Goal: Check status: Check status

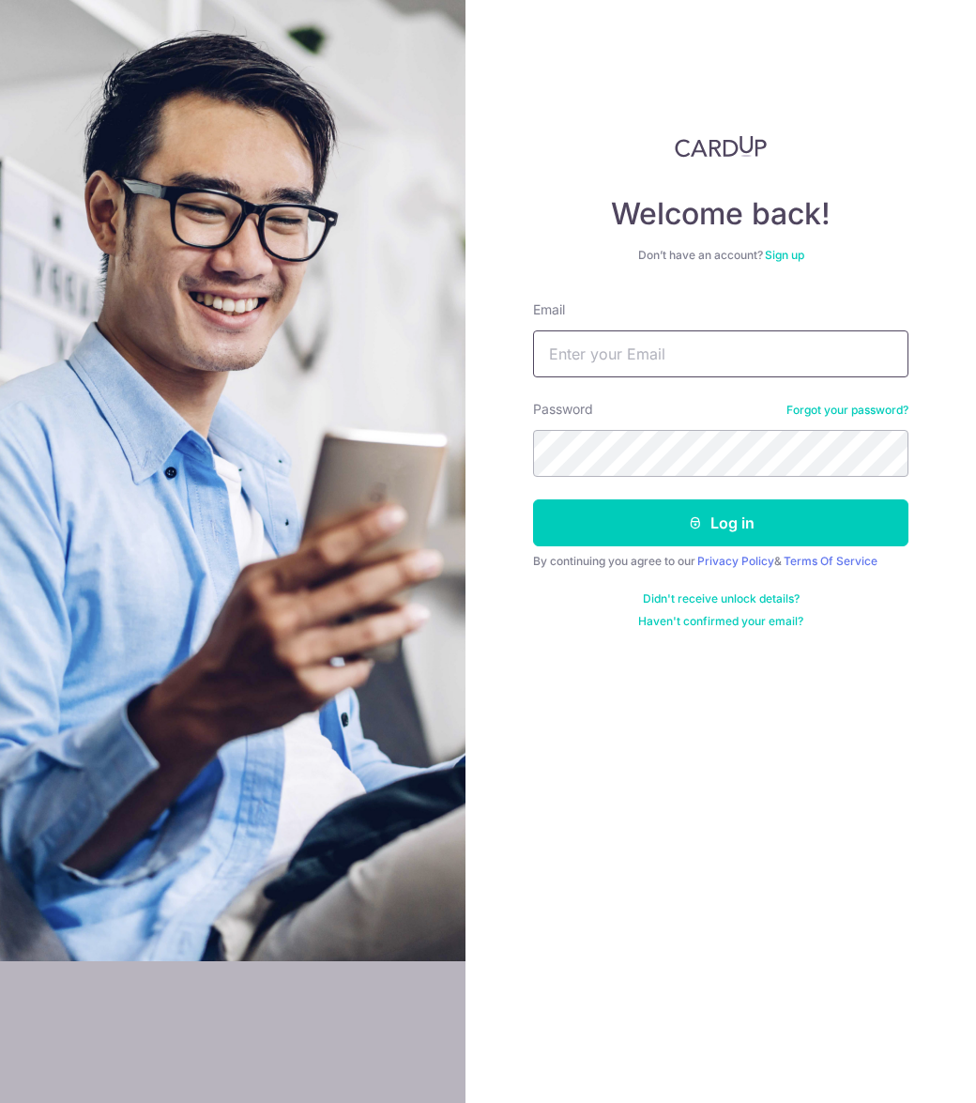
type input "[EMAIL_ADDRESS][DOMAIN_NAME]"
click at [782, 526] on button "Log in" at bounding box center [720, 522] width 375 height 47
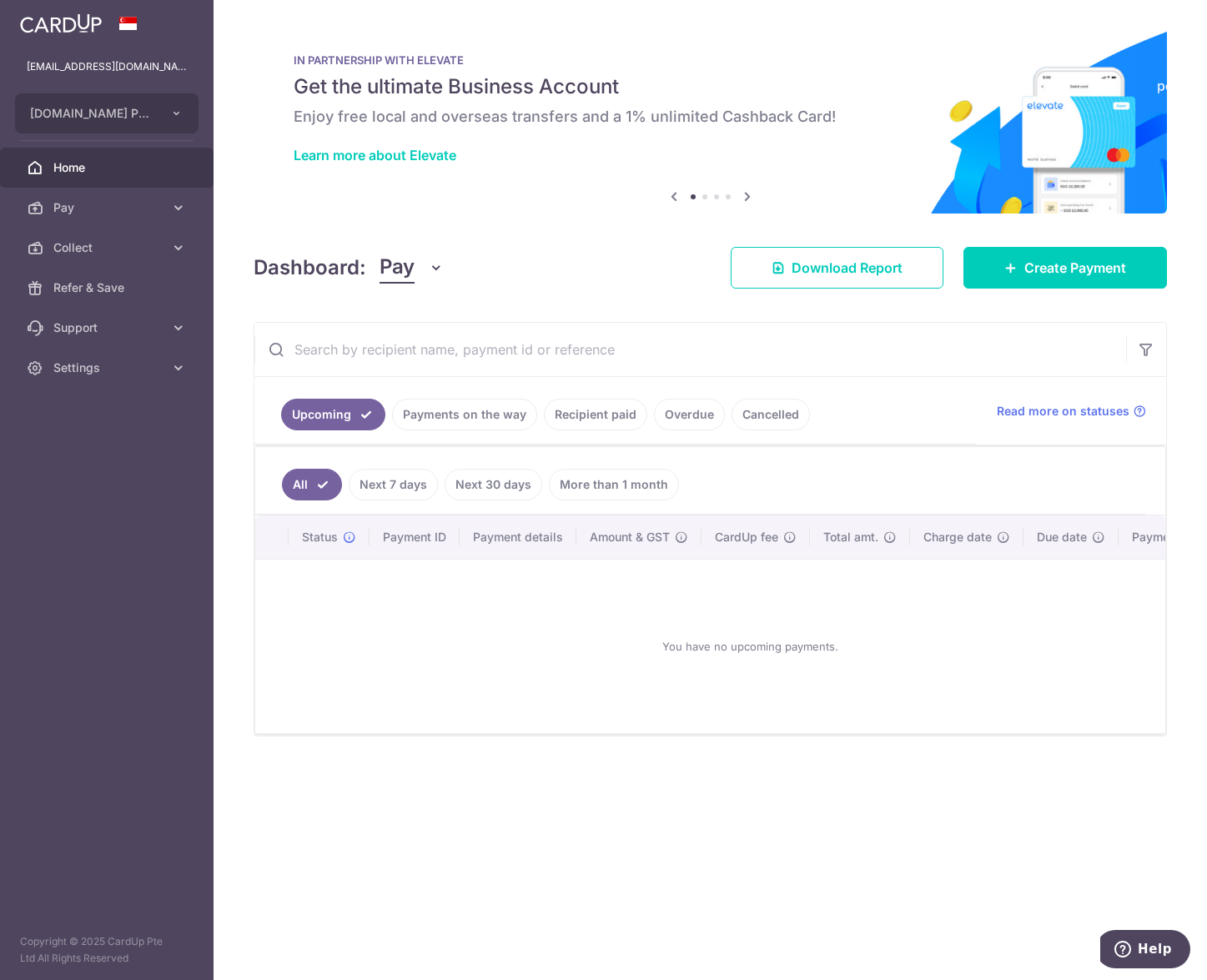
click at [421, 427] on link "Payments on the way" at bounding box center [464, 415] width 145 height 32
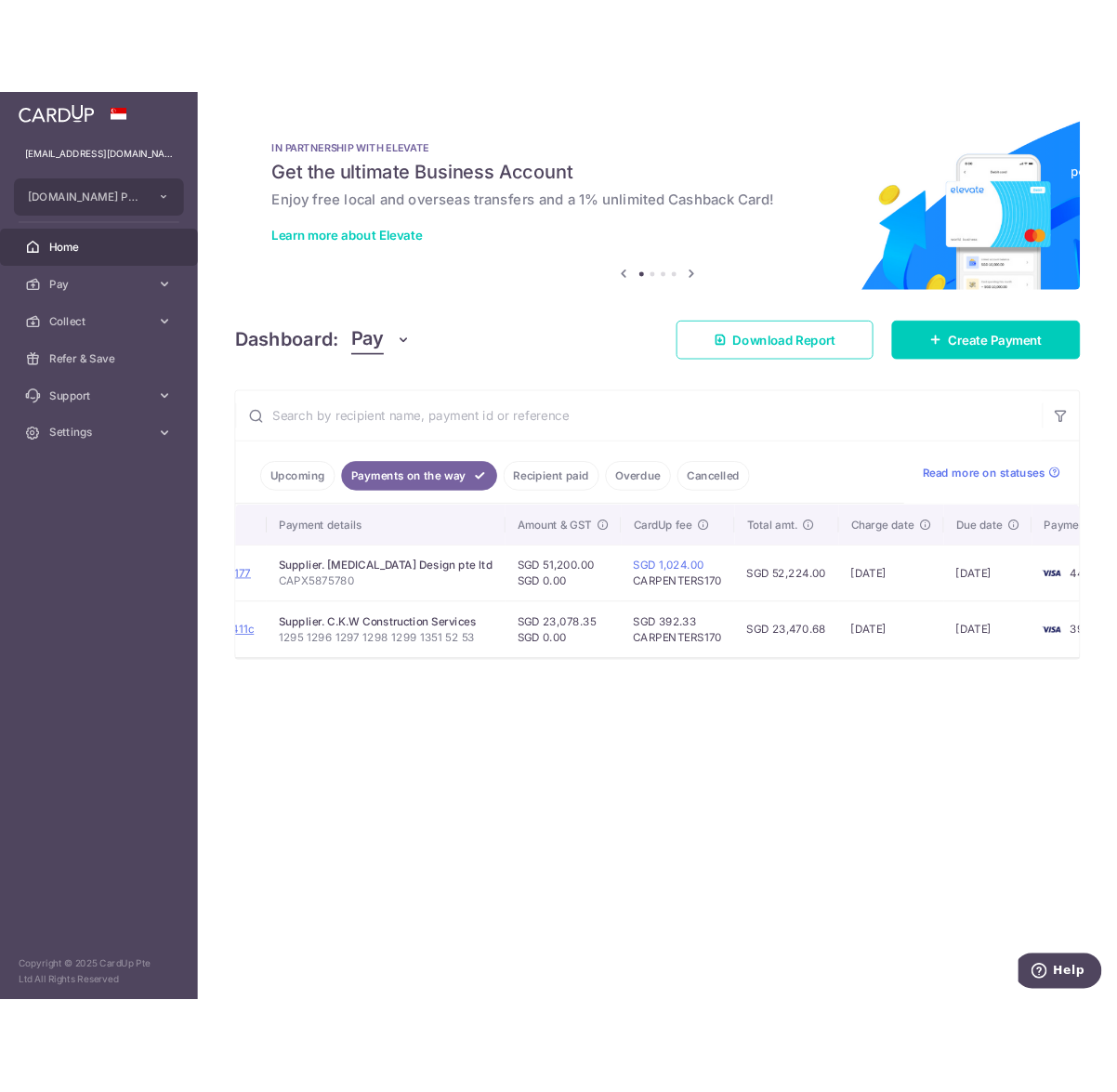
scroll to position [0, 370]
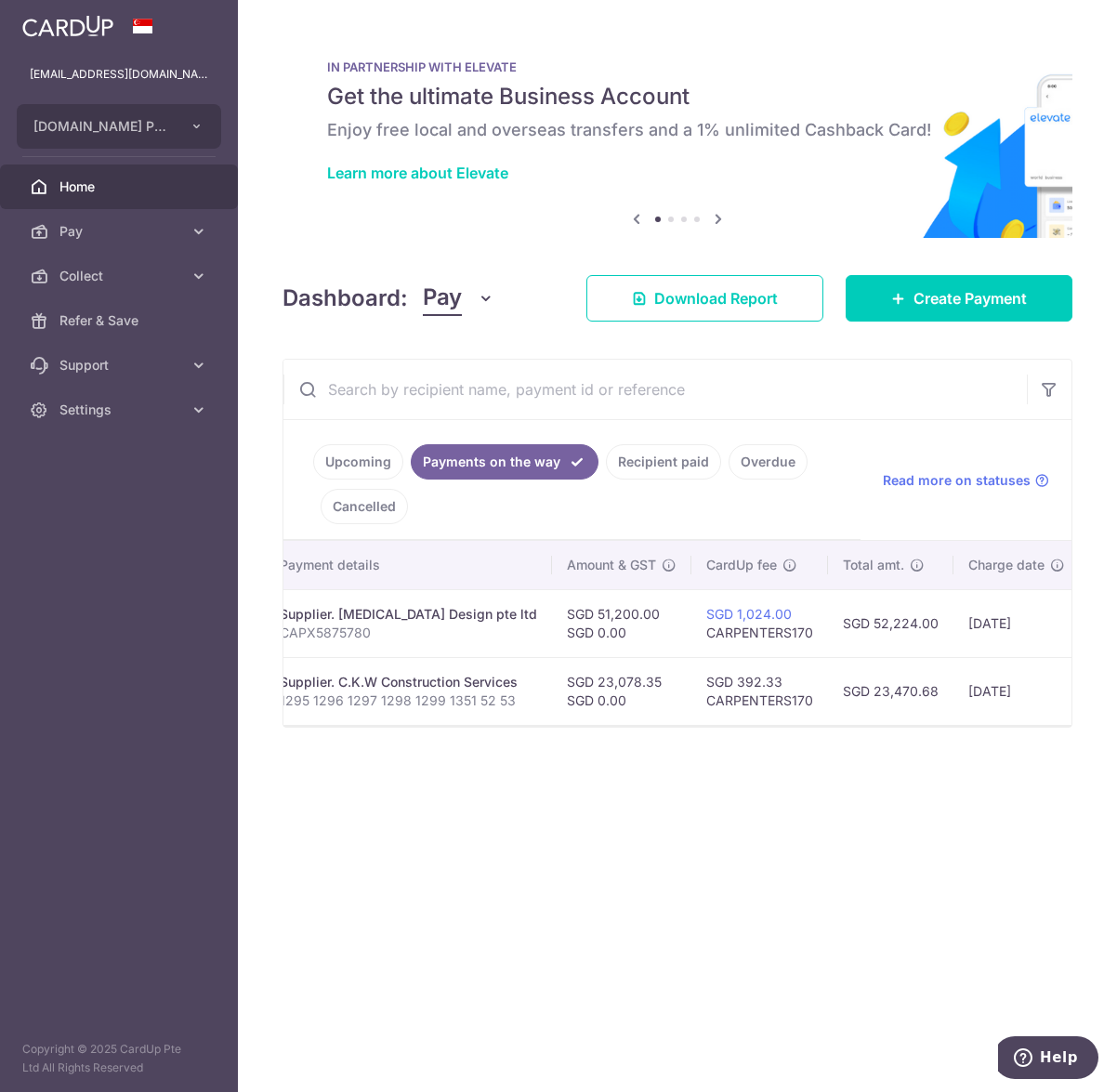
click at [84, 195] on span "Home" at bounding box center [121, 186] width 123 height 19
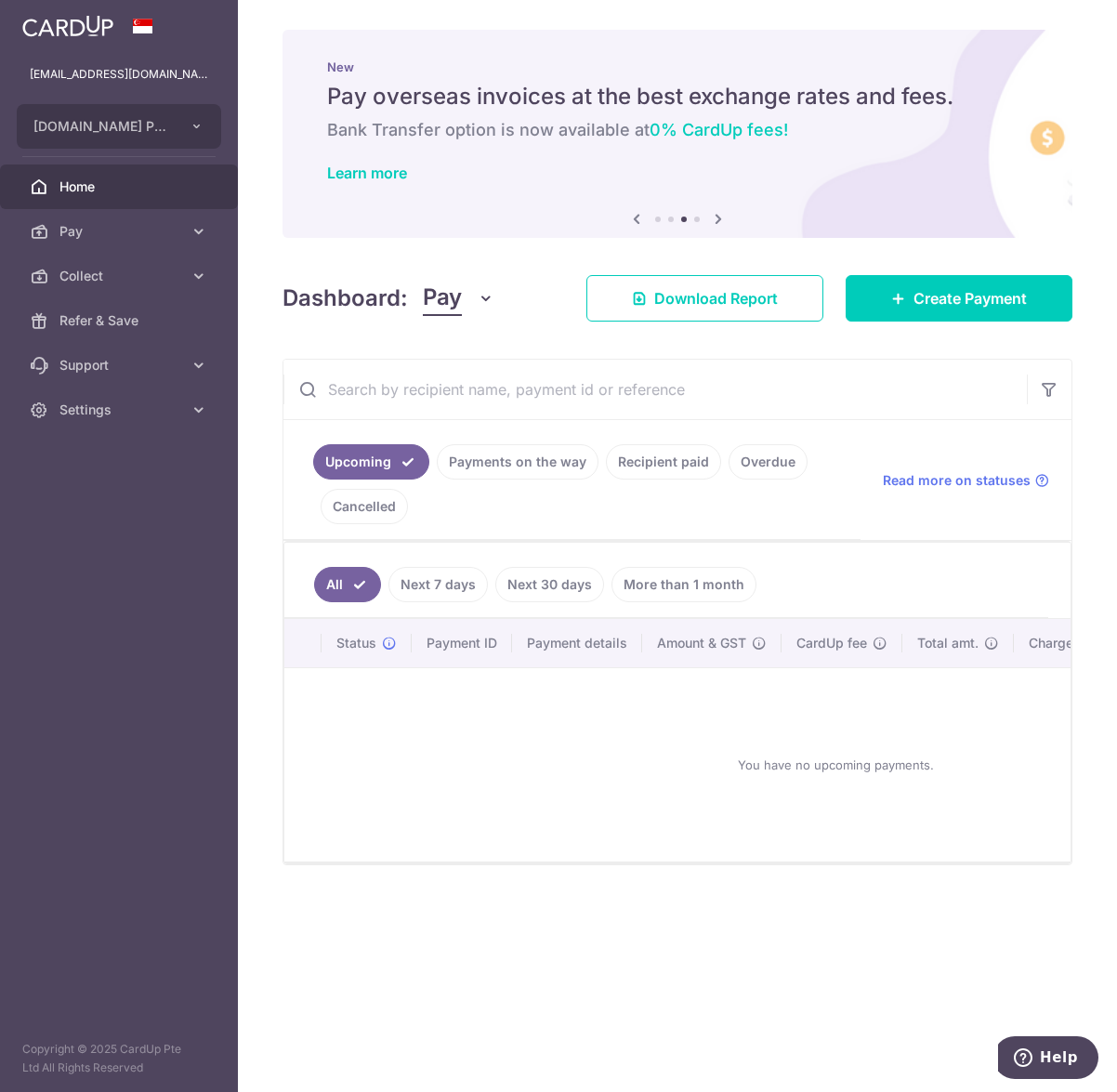
click at [492, 465] on link "Payments on the way" at bounding box center [517, 462] width 161 height 36
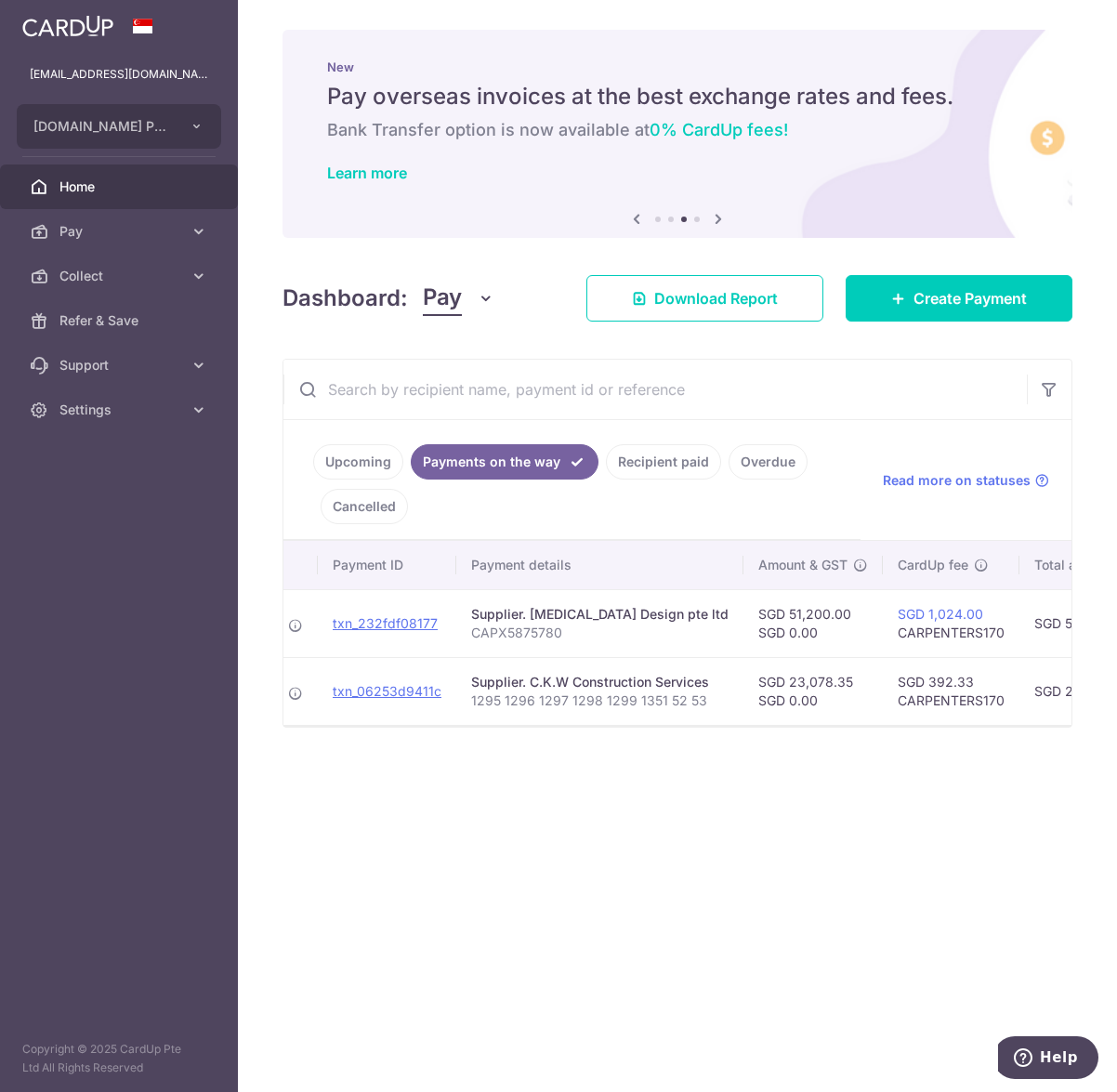
scroll to position [0, 129]
